Goal: Task Accomplishment & Management: Manage account settings

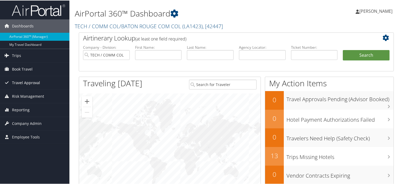
click at [33, 81] on span "Travel Approval" at bounding box center [26, 82] width 28 height 13
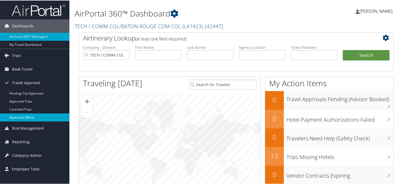
click at [24, 116] on link "Approvals (Beta)" at bounding box center [34, 117] width 69 height 8
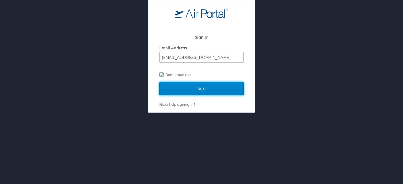
click at [210, 86] on input "Next" at bounding box center [201, 88] width 84 height 13
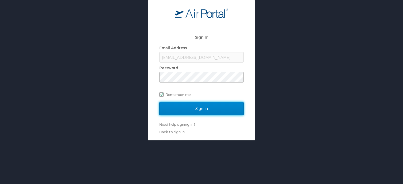
click at [214, 107] on input "Sign In" at bounding box center [201, 108] width 84 height 13
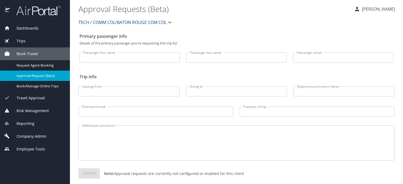
click at [35, 97] on span "Travel Approval" at bounding box center [27, 98] width 35 height 6
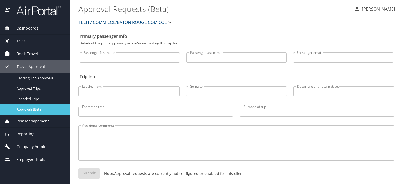
click at [29, 108] on span "Approvals (Beta)" at bounding box center [40, 109] width 47 height 5
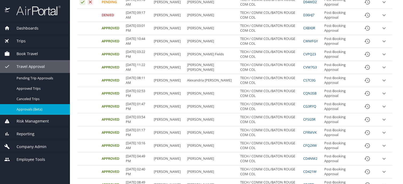
scroll to position [107, 0]
